Goal: Task Accomplishment & Management: Use online tool/utility

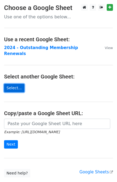
click at [15, 84] on link "Select..." at bounding box center [14, 88] width 20 height 8
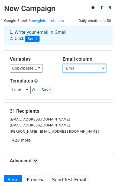
click at [74, 70] on select "Priority Category Ski equipment stores First Name Last name Email" at bounding box center [83, 68] width 43 height 8
click at [62, 64] on select "Priority Category Ski equipment stores First Name Last name Email" at bounding box center [83, 68] width 43 height 8
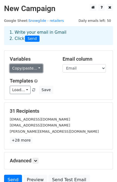
click at [36, 68] on link "Copy/paste..." at bounding box center [26, 68] width 33 height 8
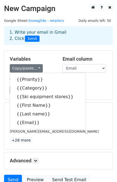
click at [88, 88] on div "Load... No templates saved Save" at bounding box center [58, 90] width 105 height 8
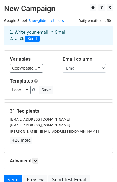
scroll to position [33, 0]
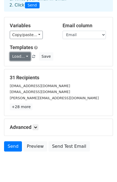
click at [19, 56] on link "Load..." at bounding box center [20, 56] width 21 height 8
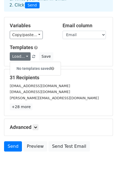
click at [78, 60] on div "Load... No templates saved Save" at bounding box center [58, 56] width 105 height 8
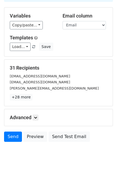
scroll to position [48, 0]
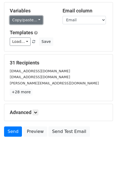
click at [26, 19] on link "Copy/paste..." at bounding box center [26, 20] width 33 height 8
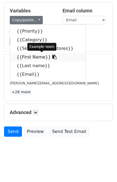
click at [30, 57] on link "{{First Name}}" at bounding box center [47, 57] width 75 height 9
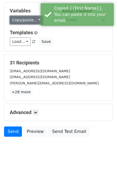
click at [25, 21] on link "Copy/paste..." at bounding box center [26, 20] width 33 height 8
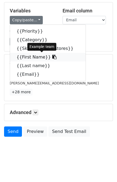
click at [38, 56] on link "{{First Name}}" at bounding box center [47, 57] width 75 height 9
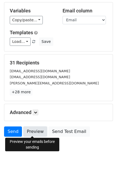
click at [29, 131] on link "Preview" at bounding box center [35, 132] width 24 height 10
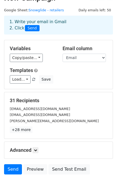
scroll to position [0, 0]
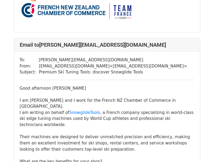
scroll to position [837, 0]
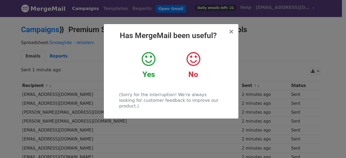
click at [147, 60] on icon at bounding box center [148, 59] width 14 height 16
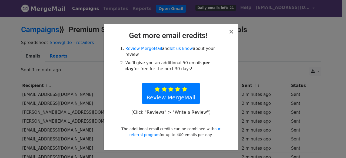
click at [229, 33] on h2 "Get more email credits!" at bounding box center [171, 35] width 126 height 9
click at [230, 32] on span "×" at bounding box center [230, 32] width 5 height 8
